Goal: Task Accomplishment & Management: Use online tool/utility

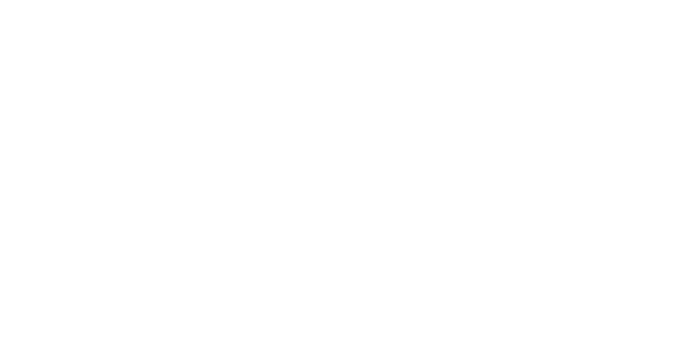
click at [140, 148] on button "Tracking" at bounding box center [90, 145] width 100 height 26
click at [411, 260] on icon "button" at bounding box center [408, 263] width 5 height 6
click at [334, 169] on button "Clock On" at bounding box center [305, 167] width 58 height 17
